Goal: Navigation & Orientation: Find specific page/section

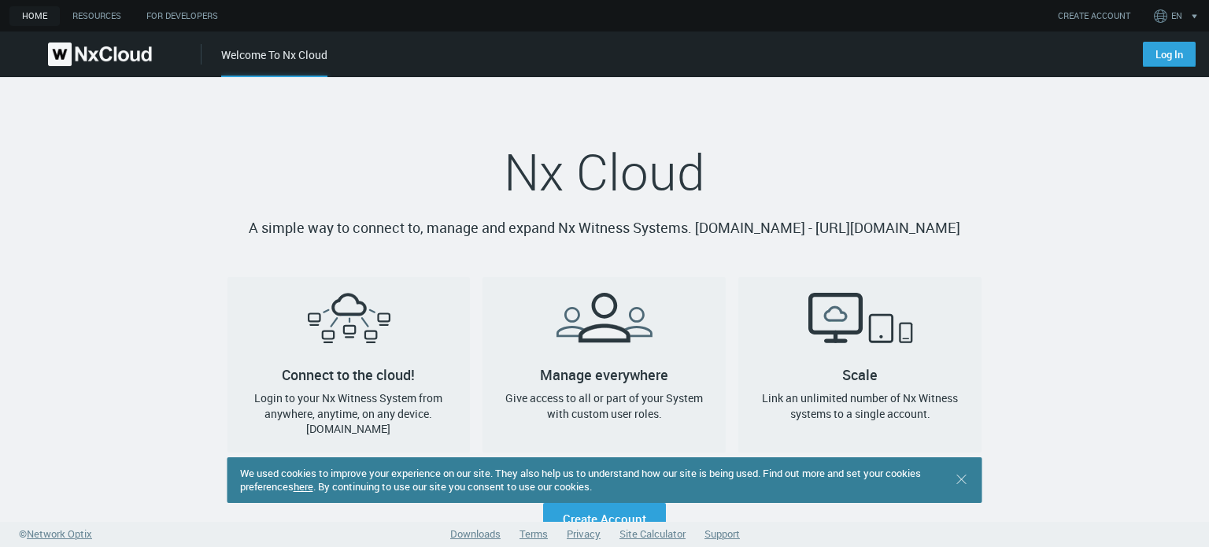
click at [488, 530] on link "Downloads" at bounding box center [475, 534] width 50 height 14
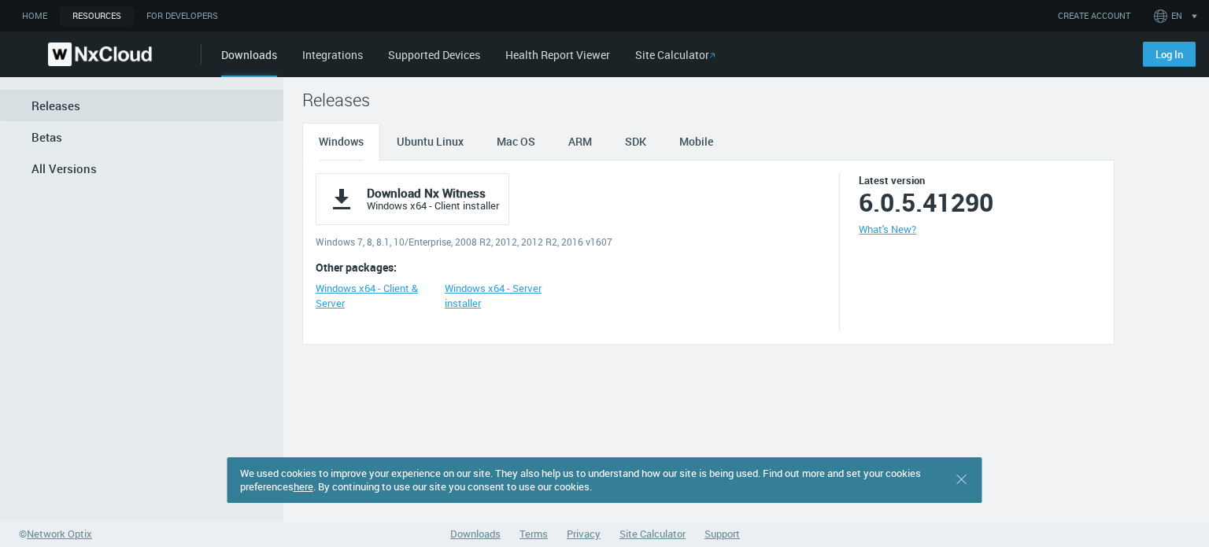
click at [335, 62] on div "Downloads Integrations Supported Devices Health Report Viewer Site Calculator" at bounding box center [672, 54] width 903 height 46
click at [340, 48] on link "Integrations" at bounding box center [332, 54] width 61 height 15
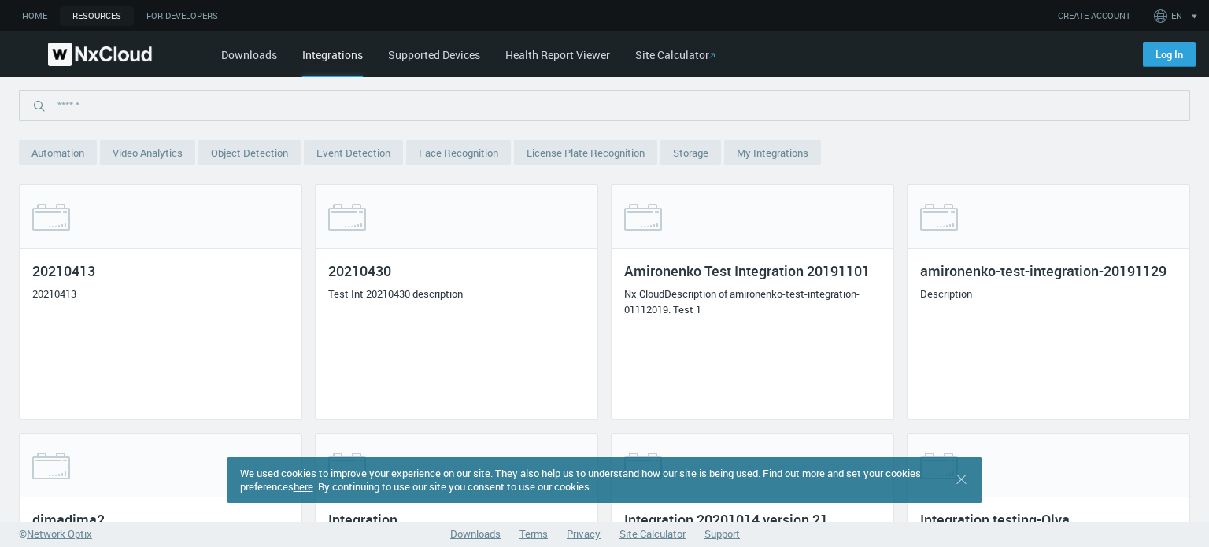
click at [420, 50] on link "Supported Devices" at bounding box center [434, 54] width 92 height 15
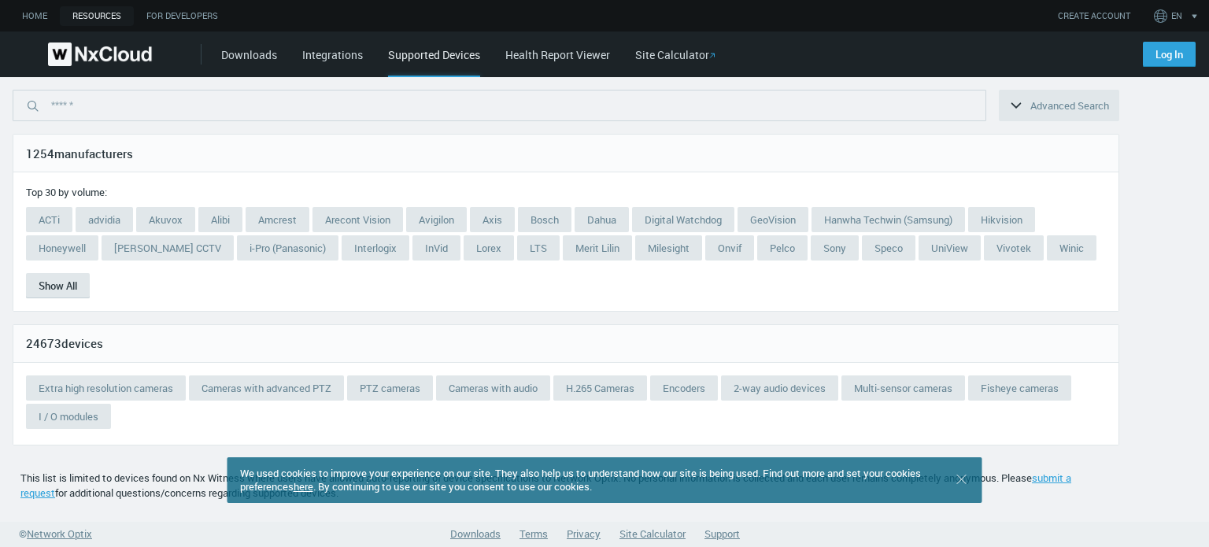
click at [532, 47] on link "Health Report Viewer" at bounding box center [557, 54] width 105 height 15
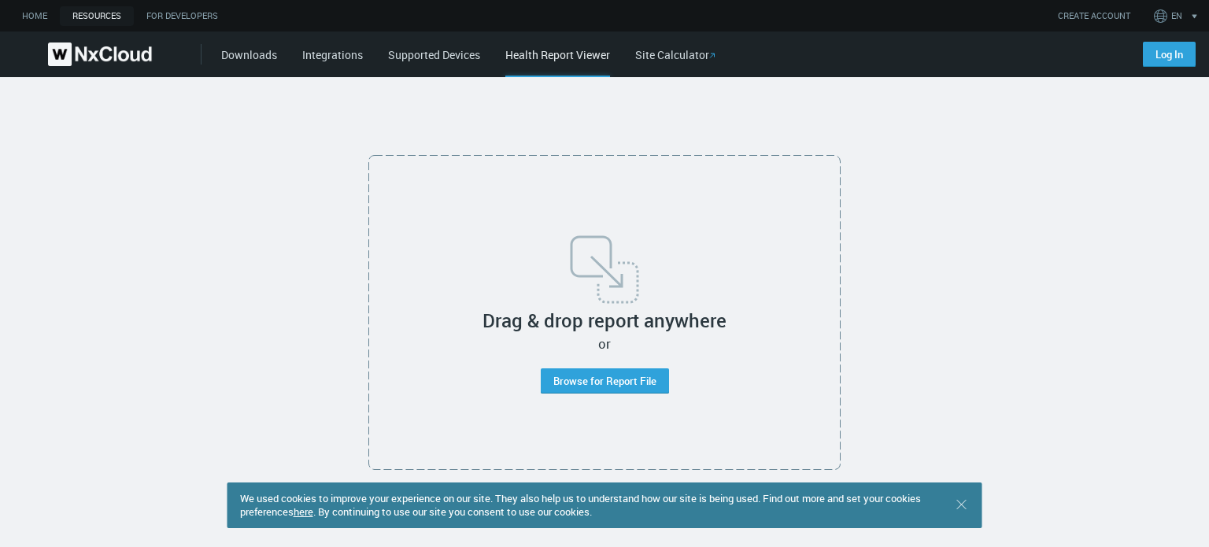
click at [126, 49] on img at bounding box center [100, 55] width 104 height 24
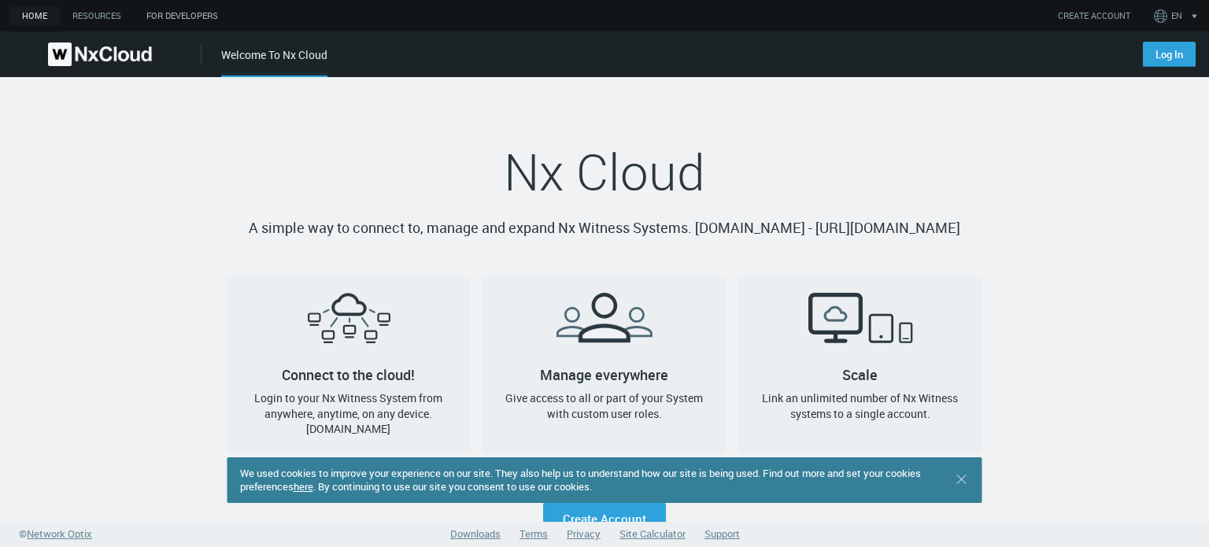
click at [167, 19] on link "For Developers" at bounding box center [182, 16] width 97 height 20
click at [482, 542] on li "Downloads" at bounding box center [475, 537] width 50 height 20
click at [482, 538] on link "Downloads" at bounding box center [475, 534] width 50 height 14
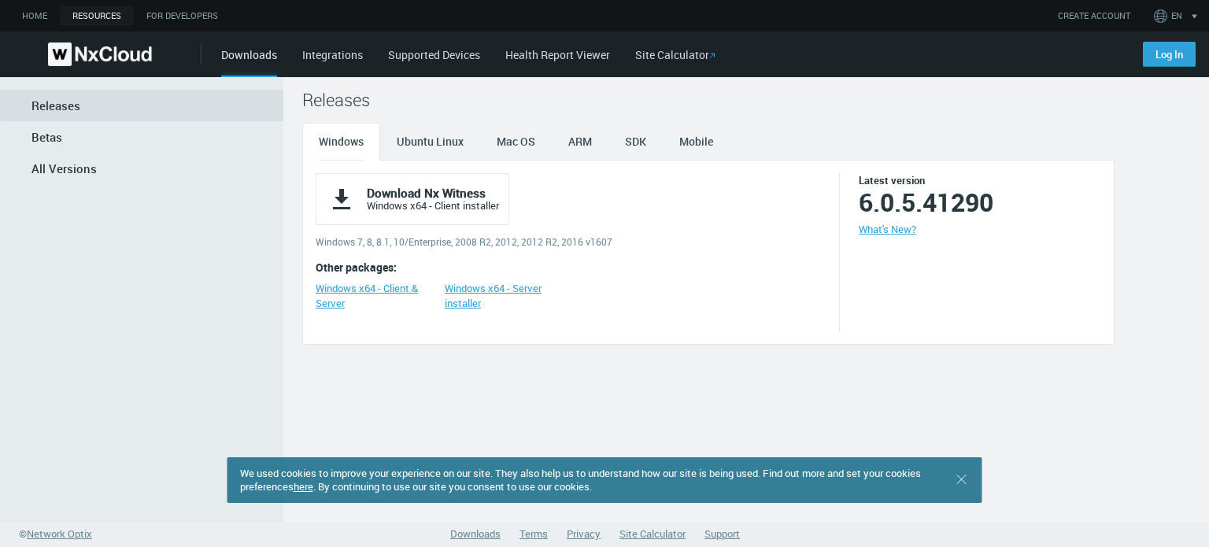
click at [538, 531] on link "Terms" at bounding box center [534, 534] width 28 height 14
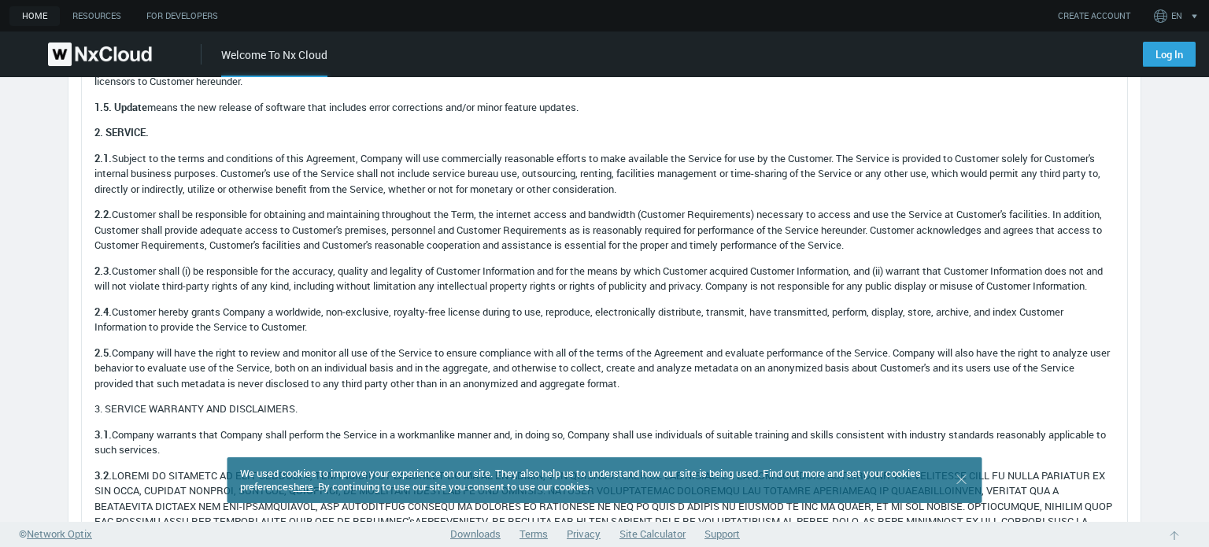
scroll to position [1338, 0]
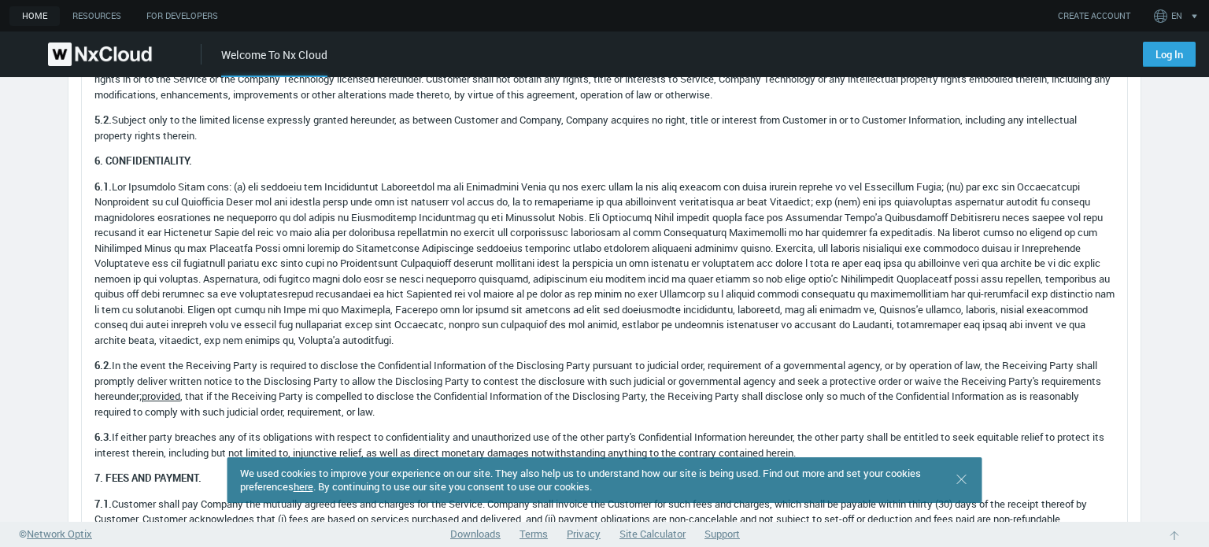
click at [594, 536] on link "Privacy" at bounding box center [584, 534] width 34 height 14
click at [652, 533] on link "Site Calculator" at bounding box center [652, 534] width 66 height 14
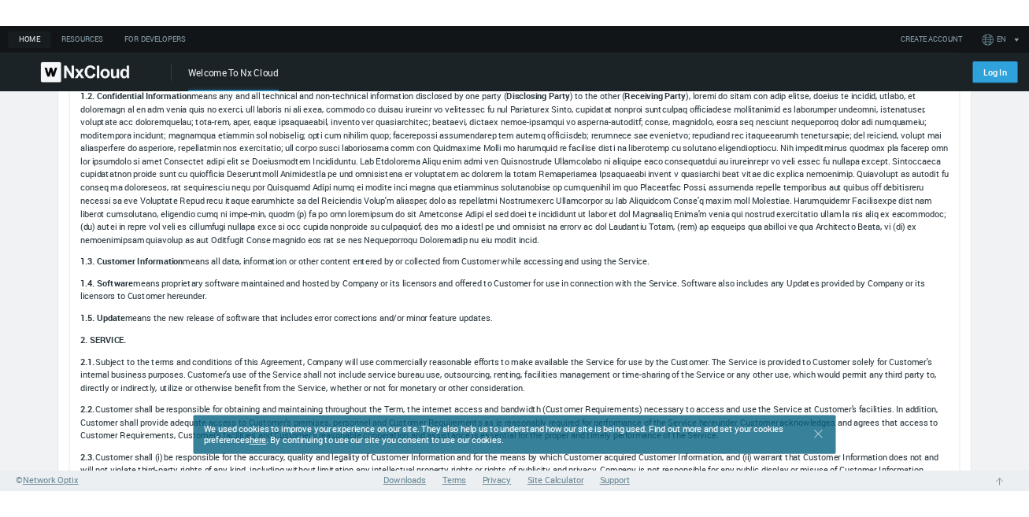
scroll to position [0, 0]
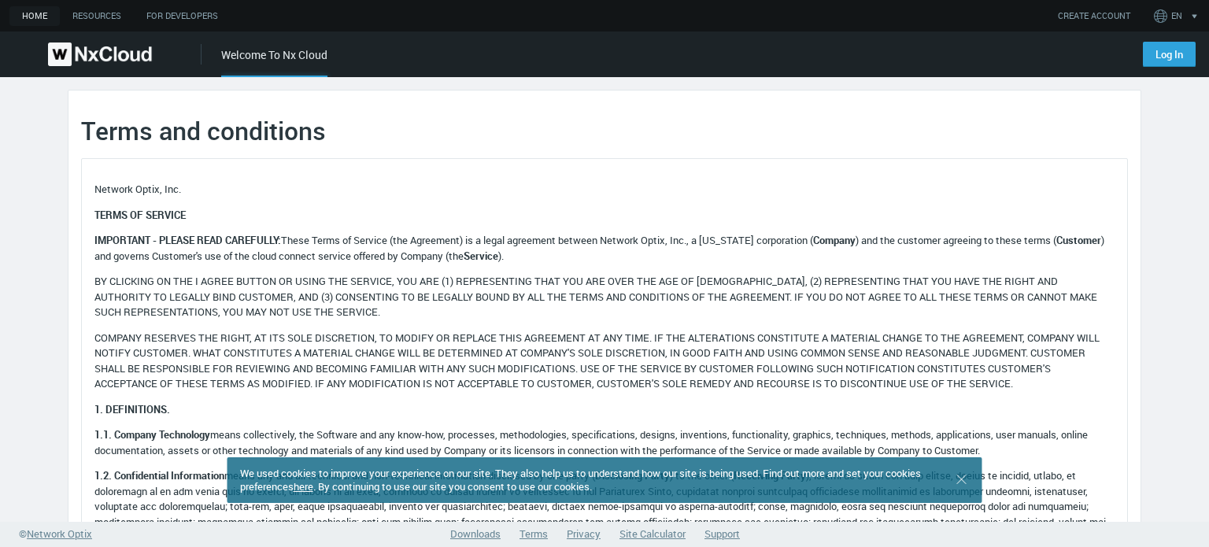
click at [107, 37] on nx-header-logo-area at bounding box center [101, 54] width 202 height 46
click at [101, 46] on img at bounding box center [100, 55] width 104 height 24
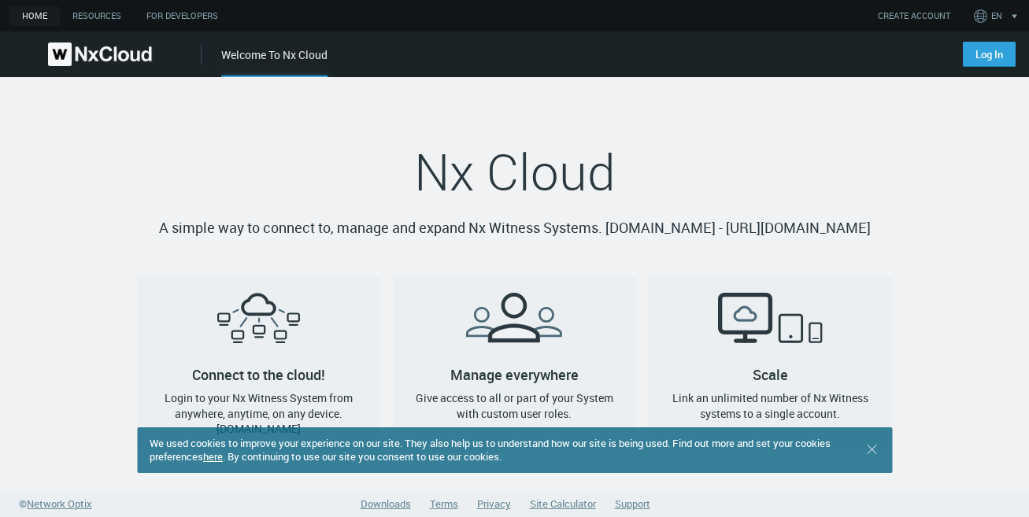
click at [386, 507] on link "Downloads" at bounding box center [386, 504] width 50 height 14
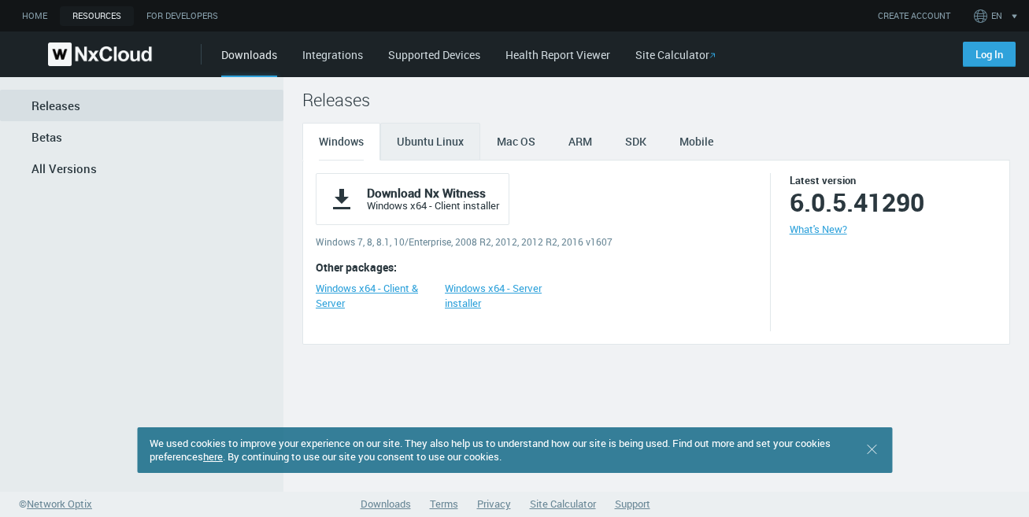
click at [446, 145] on span "Ubuntu Linux" at bounding box center [430, 141] width 67 height 15
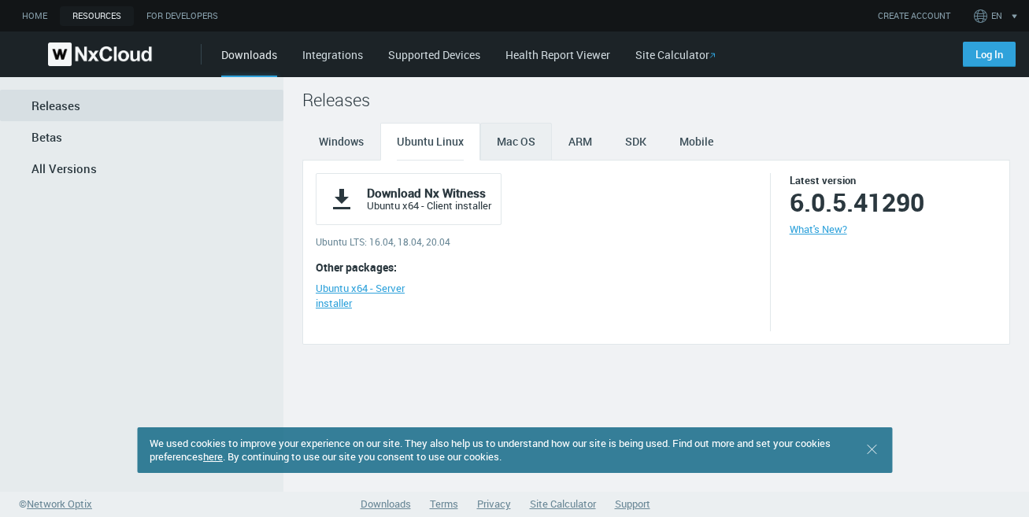
click at [515, 139] on span "Mac OS" at bounding box center [516, 141] width 39 height 15
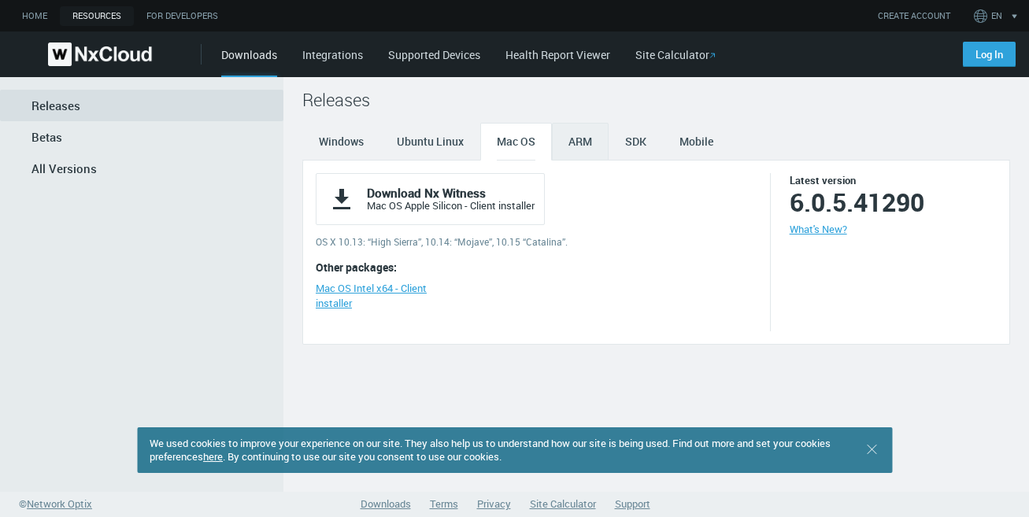
click at [578, 139] on span "ARM" at bounding box center [580, 141] width 24 height 15
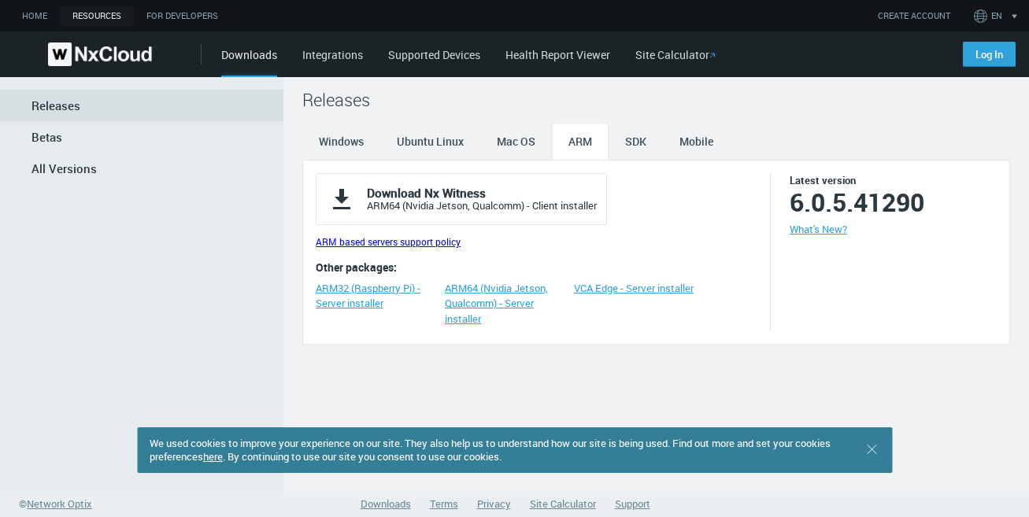
click at [601, 139] on link "ARM" at bounding box center [580, 142] width 57 height 38
click at [656, 139] on link "SDK" at bounding box center [635, 142] width 54 height 38
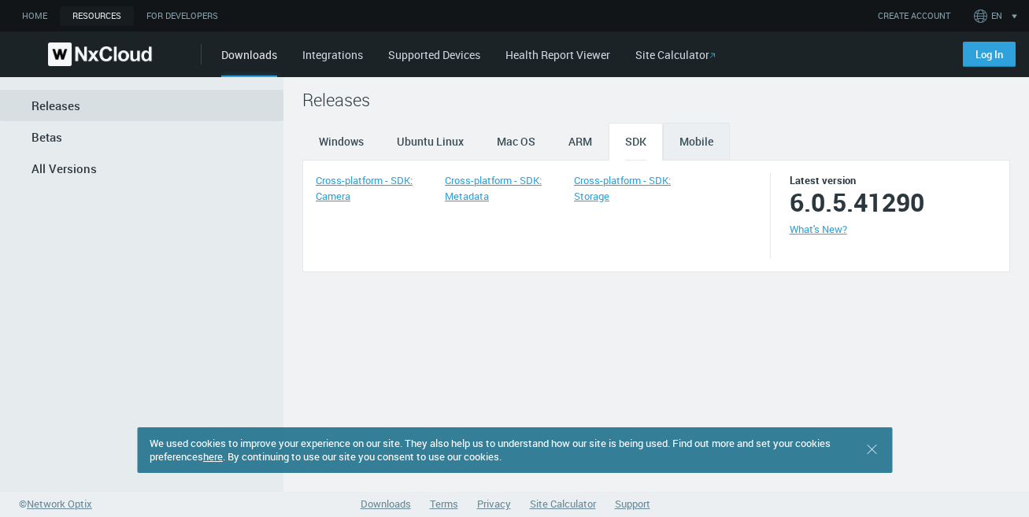
click at [691, 139] on span "Mobile" at bounding box center [696, 141] width 34 height 15
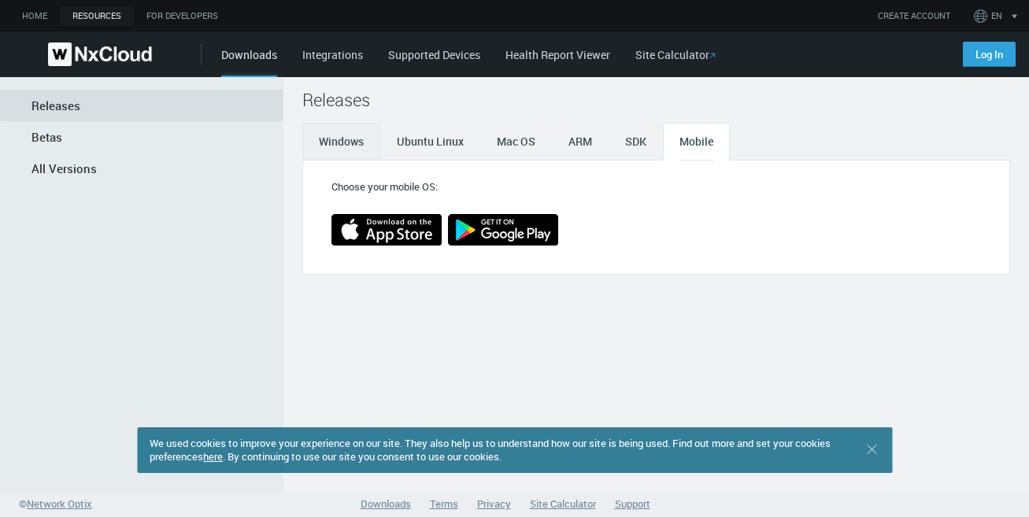
click at [343, 135] on span "Windows" at bounding box center [341, 141] width 45 height 15
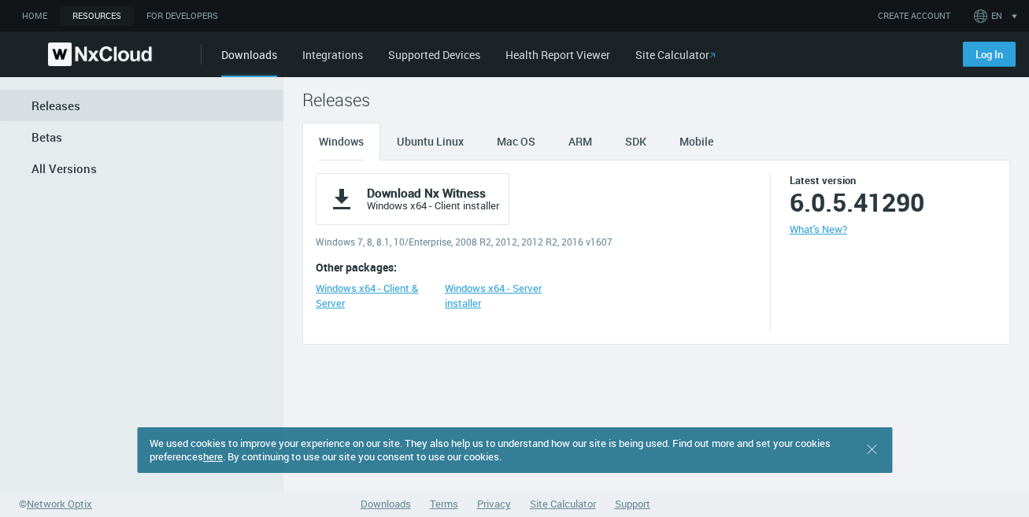
click at [306, 47] on link "Integrations" at bounding box center [332, 54] width 61 height 15
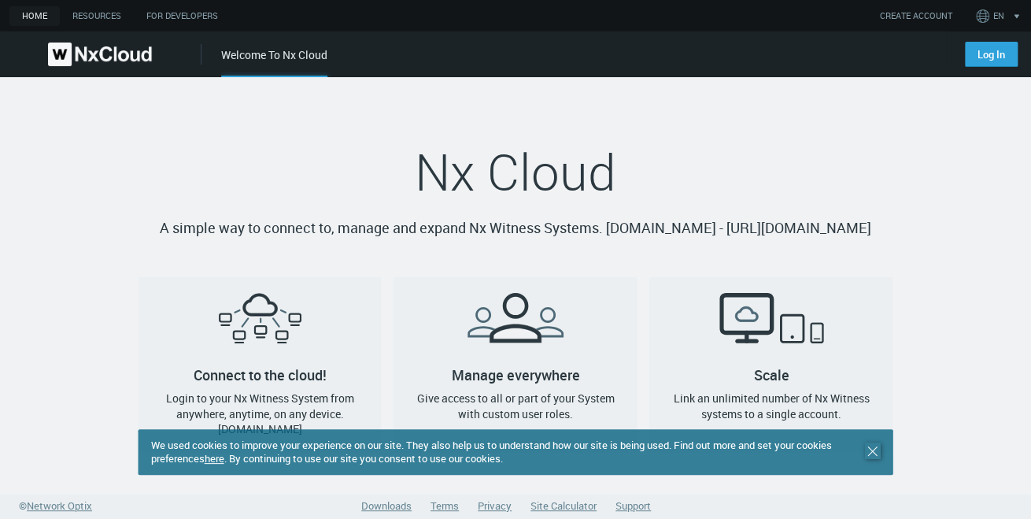
click at [871, 448] on line at bounding box center [872, 450] width 9 height 9
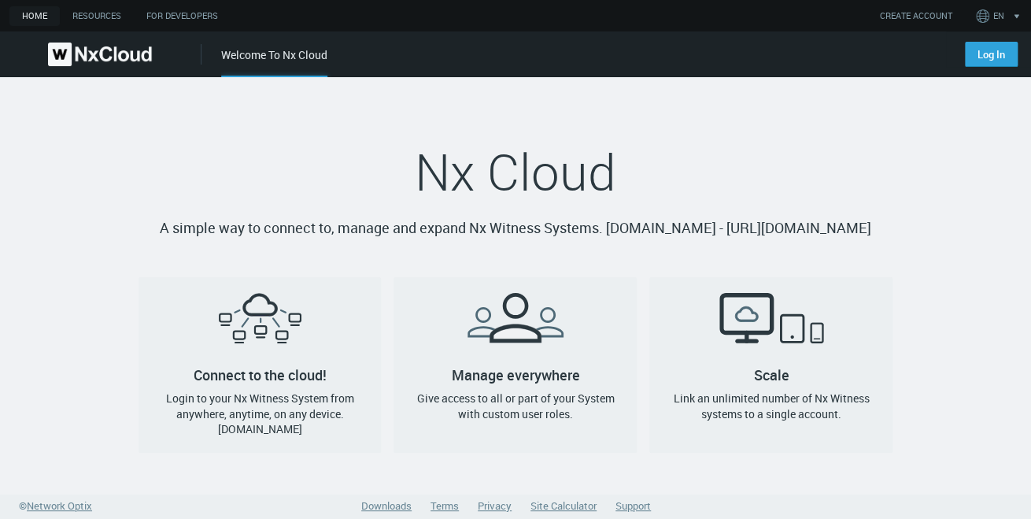
click at [126, 144] on div "Nx Cloud A simple way to connect to, manage and expand Nx Witness Systems. qa.c…" at bounding box center [516, 305] width 780 height 457
